Goal: Find contact information: Find contact information

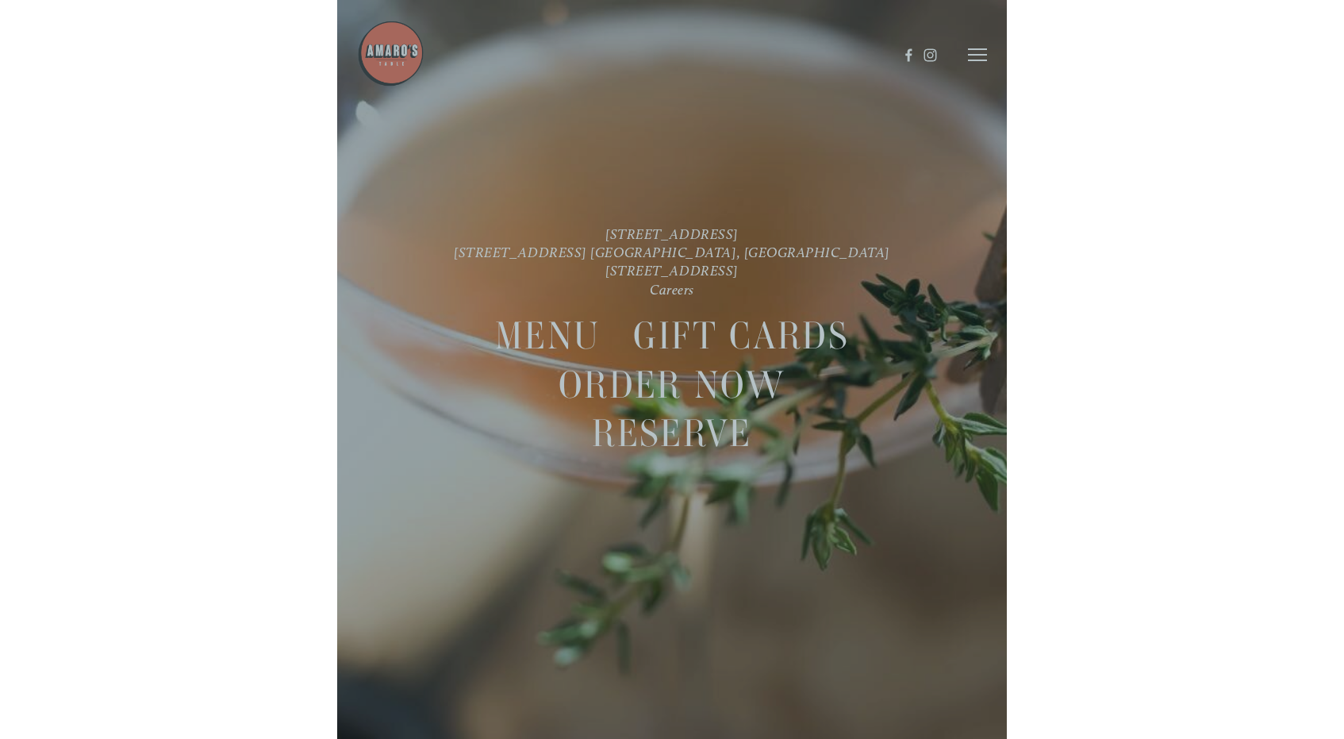
scroll to position [33, 0]
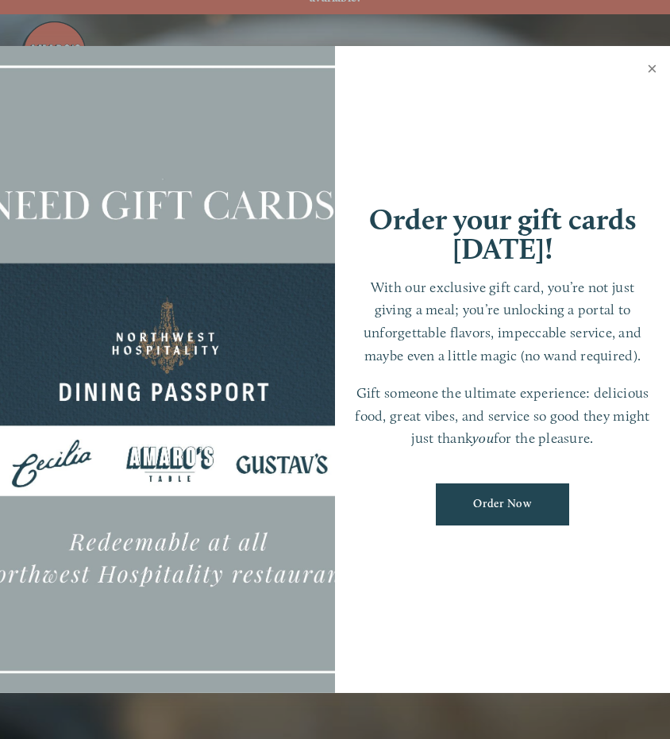
click at [652, 67] on link "Close" at bounding box center [651, 70] width 31 height 44
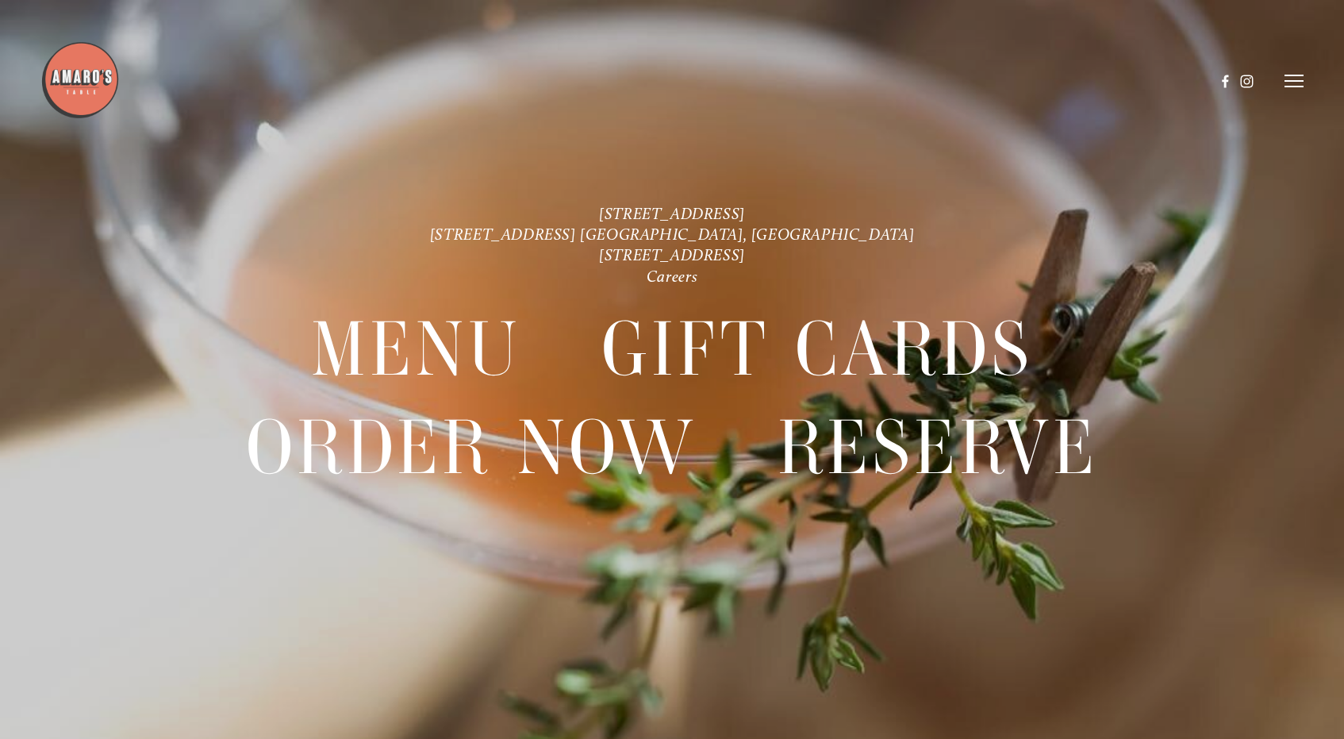
click at [669, 90] on header "Menu Order Now Visit Gallery 0" at bounding box center [671, 81] width 1263 height 163
click at [669, 78] on icon at bounding box center [1294, 81] width 19 height 14
click at [669, 83] on span "Visit" at bounding box center [1095, 80] width 23 height 13
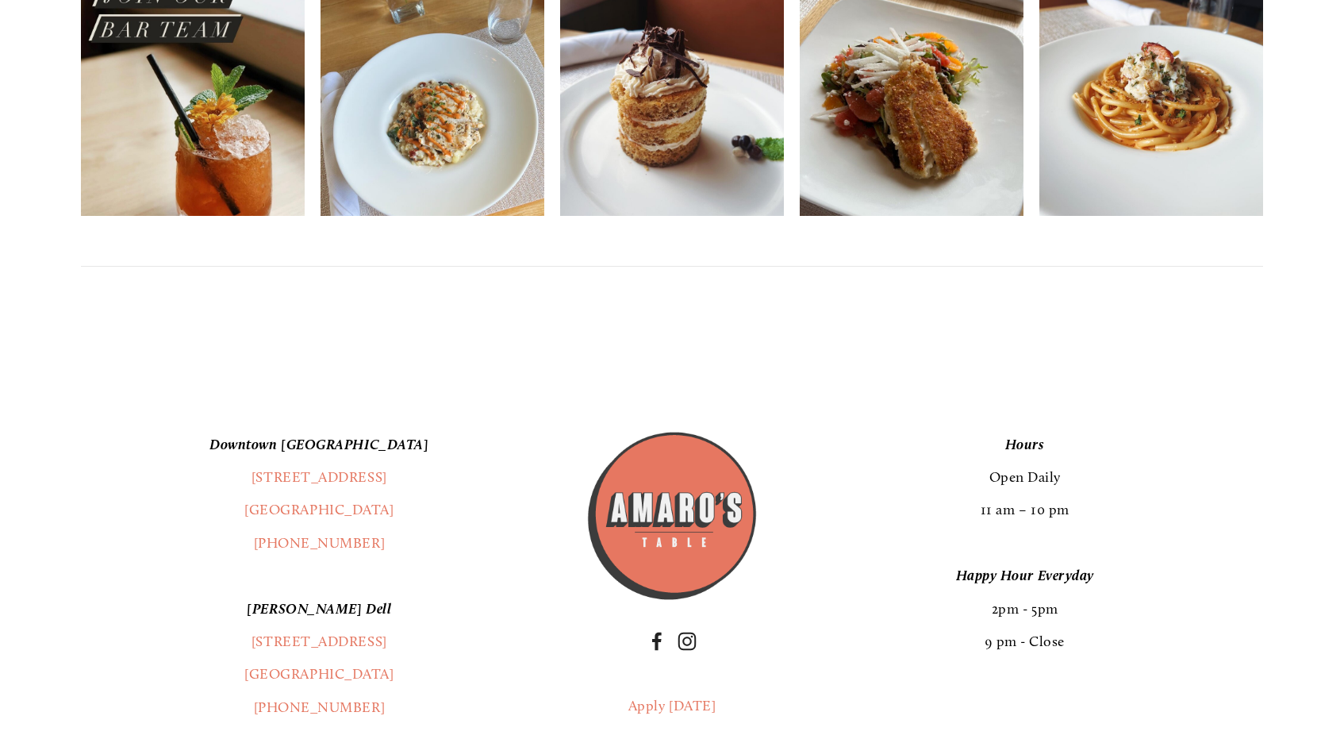
scroll to position [4005, 0]
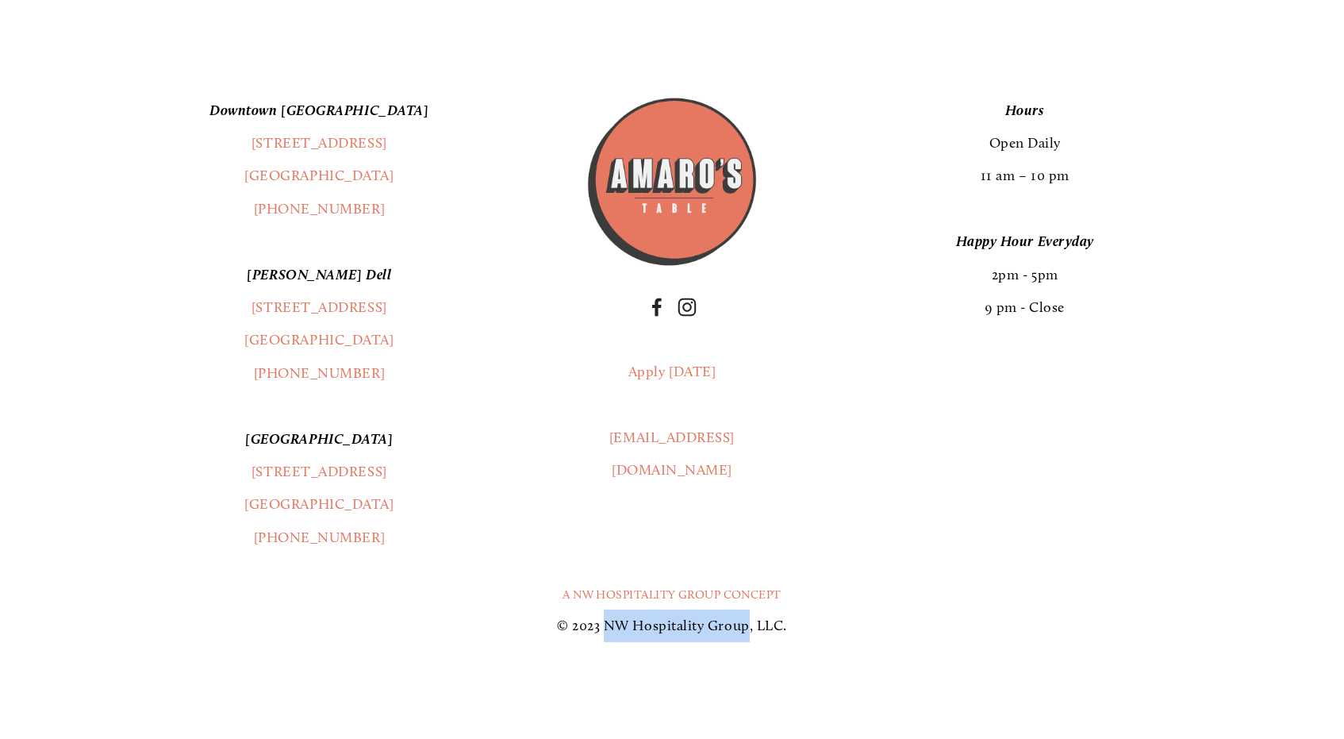
drag, startPoint x: 606, startPoint y: 625, endPoint x: 748, endPoint y: 629, distance: 142.1
click at [669, 629] on p "© 2023 NW Hospitality Group, LLC." at bounding box center [672, 625] width 1183 height 33
copy p "NW Hospitality Group"
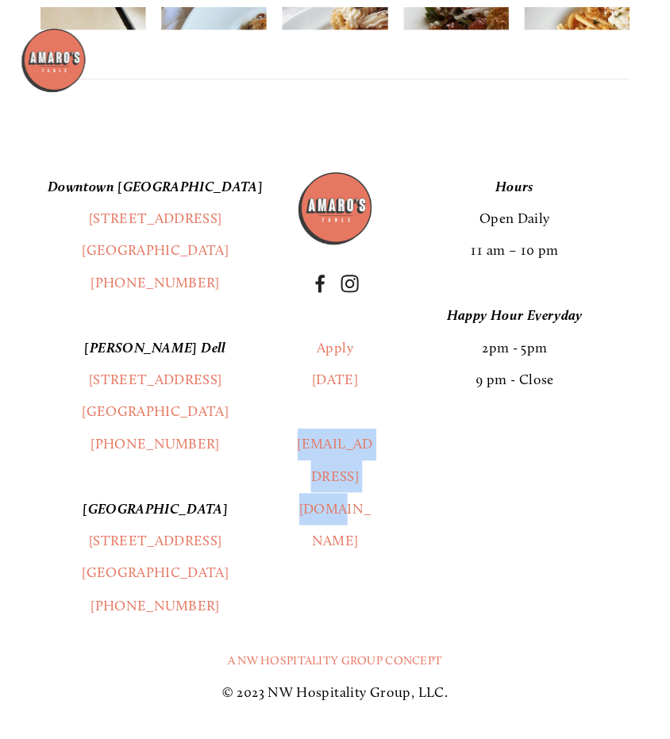
scroll to position [3071, 0]
